Goal: Find specific page/section: Find specific page/section

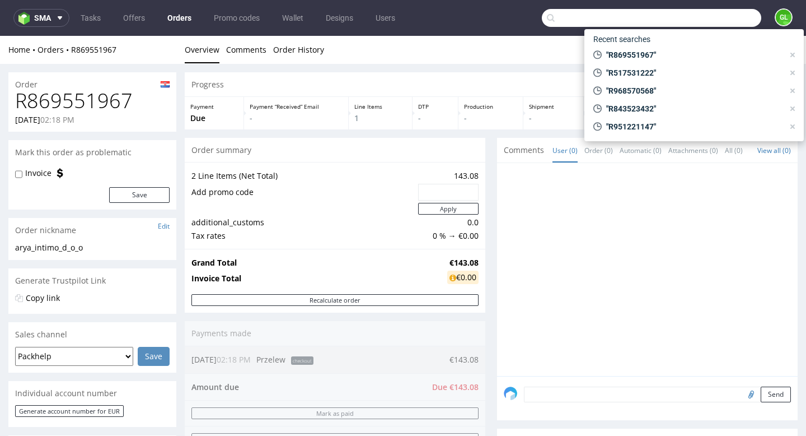
scroll to position [249, 0]
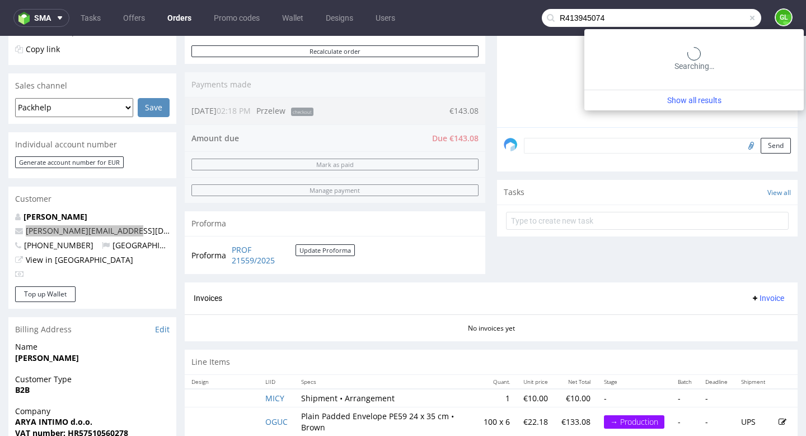
type input "R413945074"
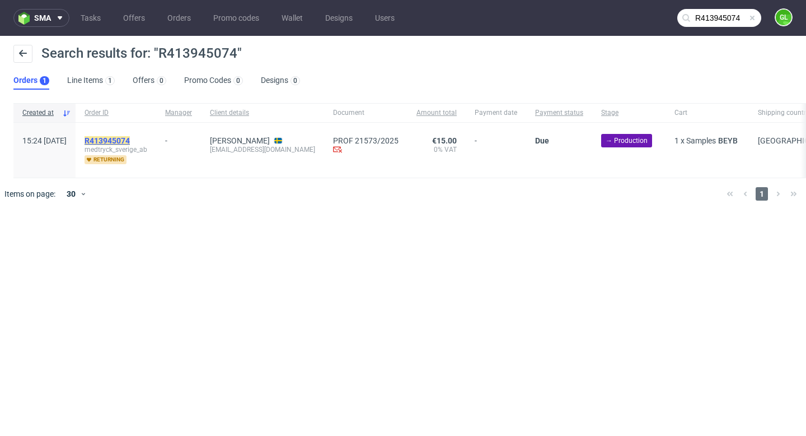
click at [130, 142] on mark "R413945074" at bounding box center [107, 140] width 45 height 9
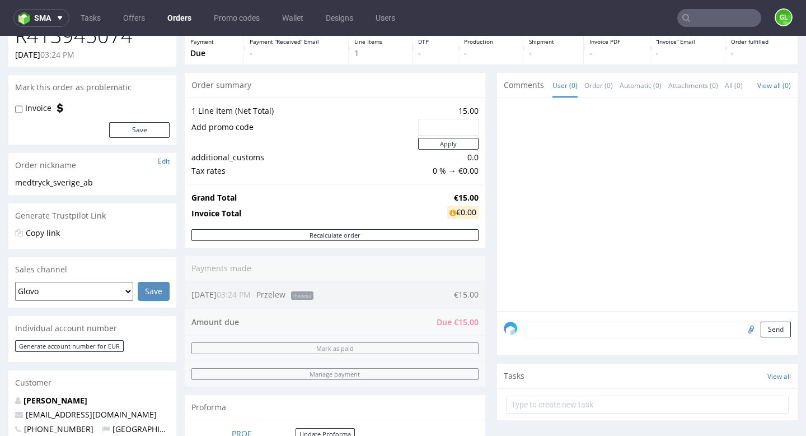
scroll to position [54, 0]
